Goal: Task Accomplishment & Management: Use online tool/utility

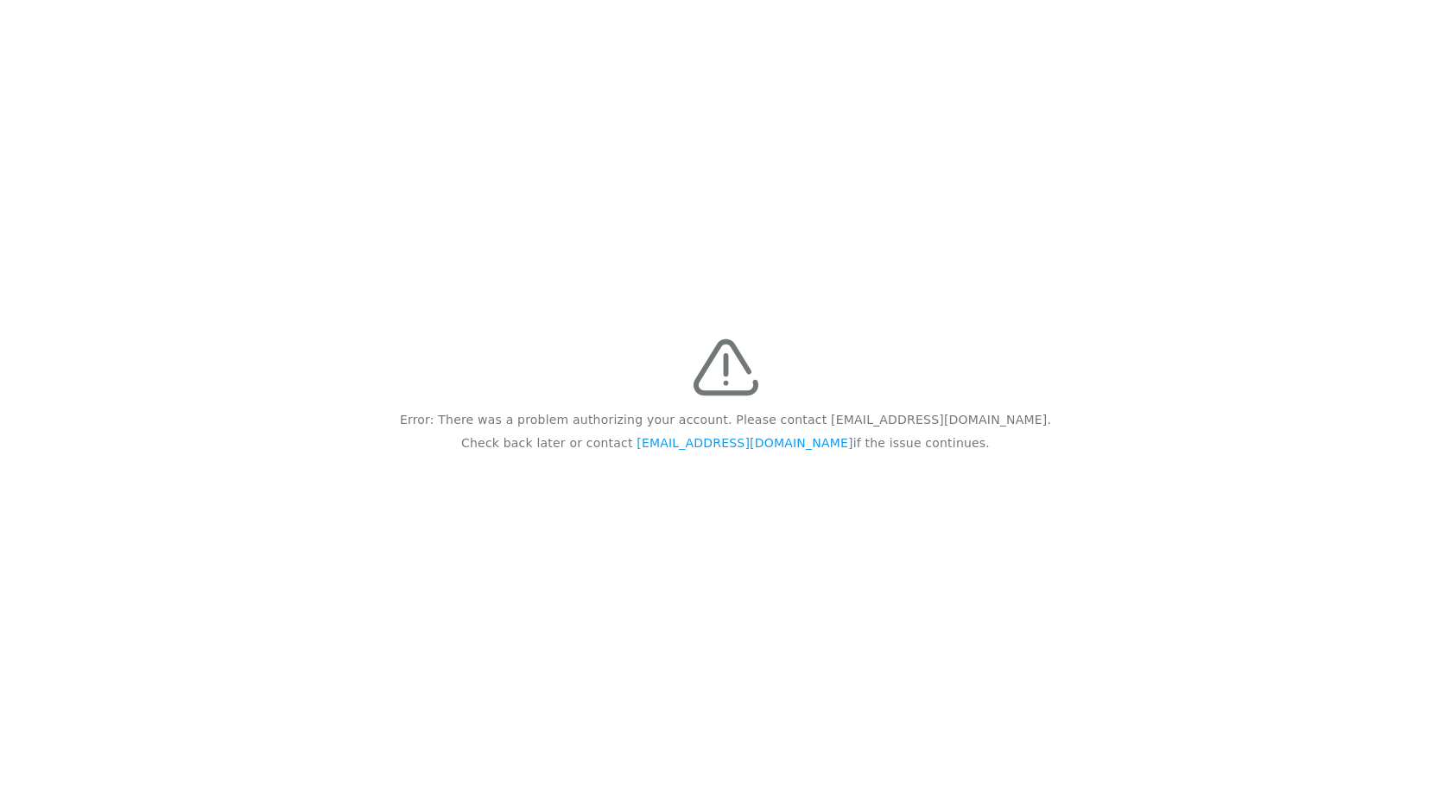
click at [669, 397] on div "Error: There was a problem authorizing your account. Please contact feedback@re…" at bounding box center [725, 395] width 1451 height 790
click at [1209, 368] on div "Error: There was a problem authorizing your account. Please contact feedback@re…" at bounding box center [725, 395] width 1451 height 790
